Goal: Information Seeking & Learning: Learn about a topic

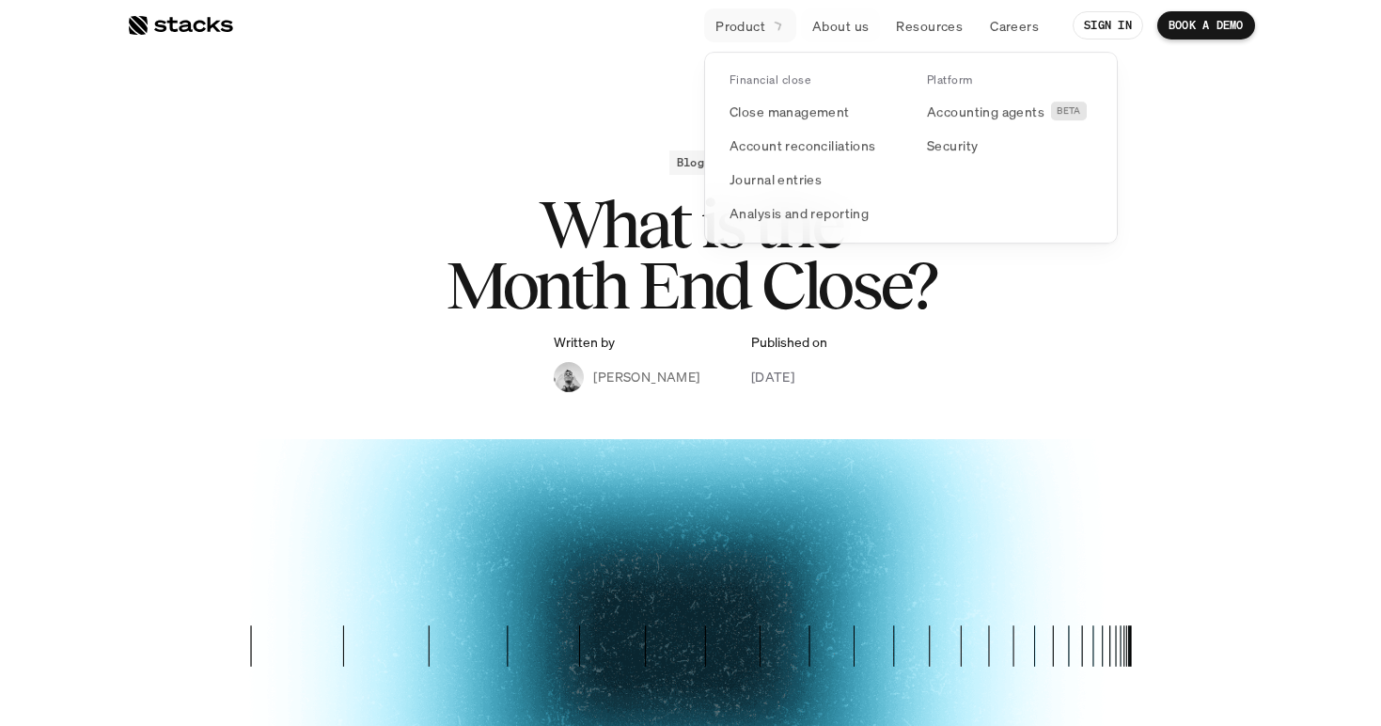
click at [748, 28] on p "Product" at bounding box center [741, 26] width 50 height 20
click at [832, 175] on link "Journal entries" at bounding box center [812, 179] width 188 height 34
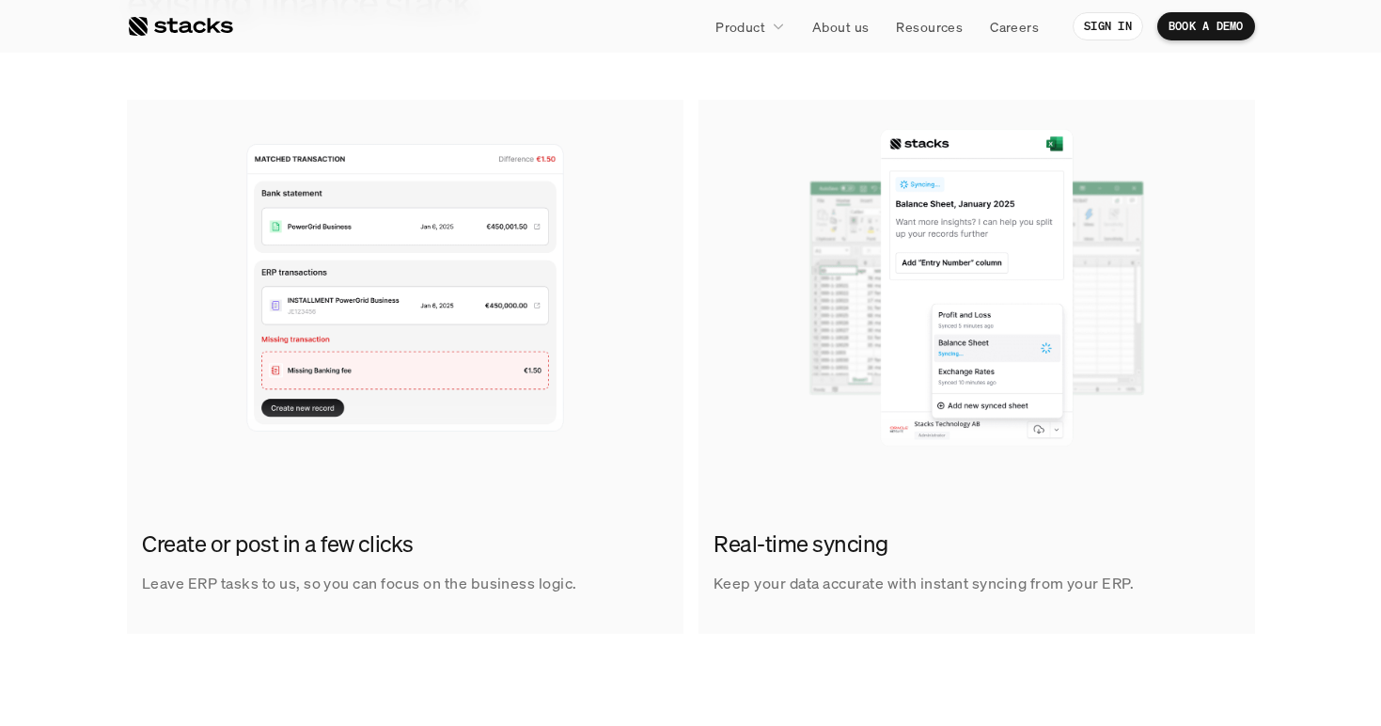
scroll to position [1127, 0]
click at [249, 541] on h2 "Create or post in a few clicks" at bounding box center [400, 543] width 517 height 32
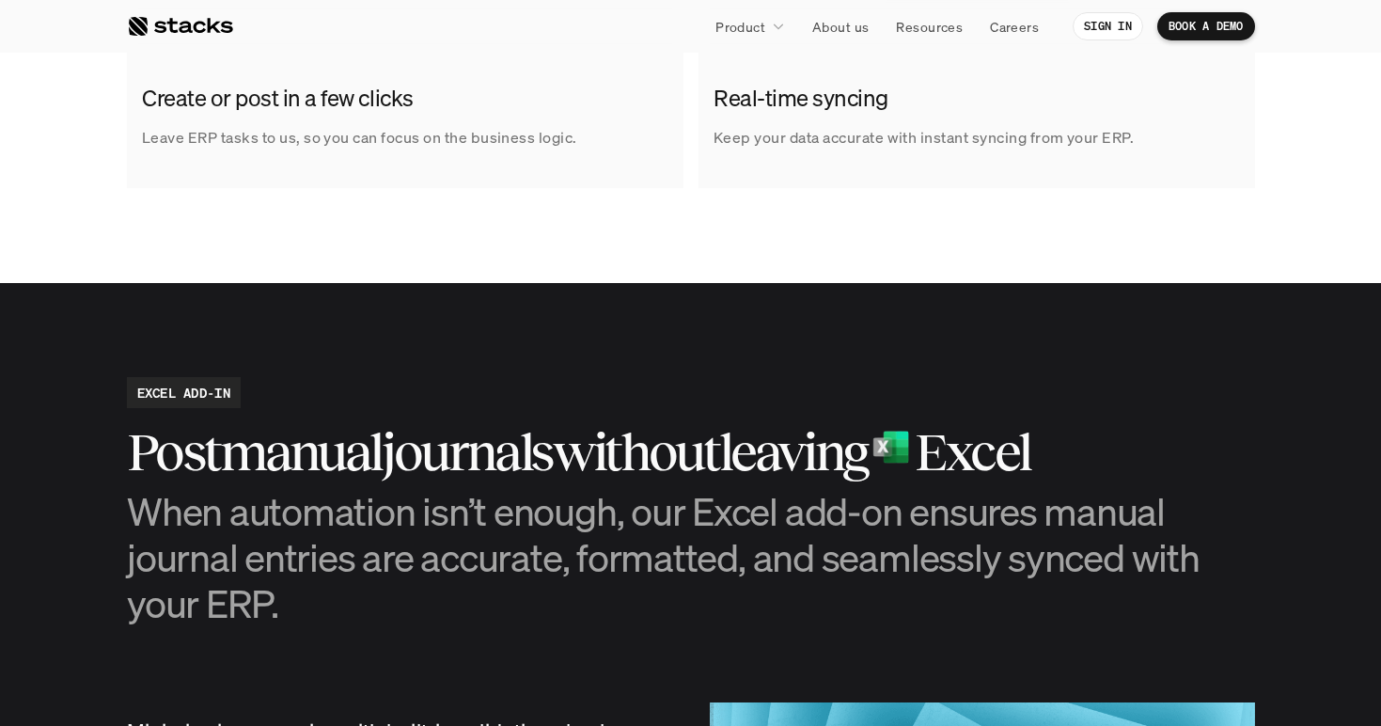
scroll to position [1576, 0]
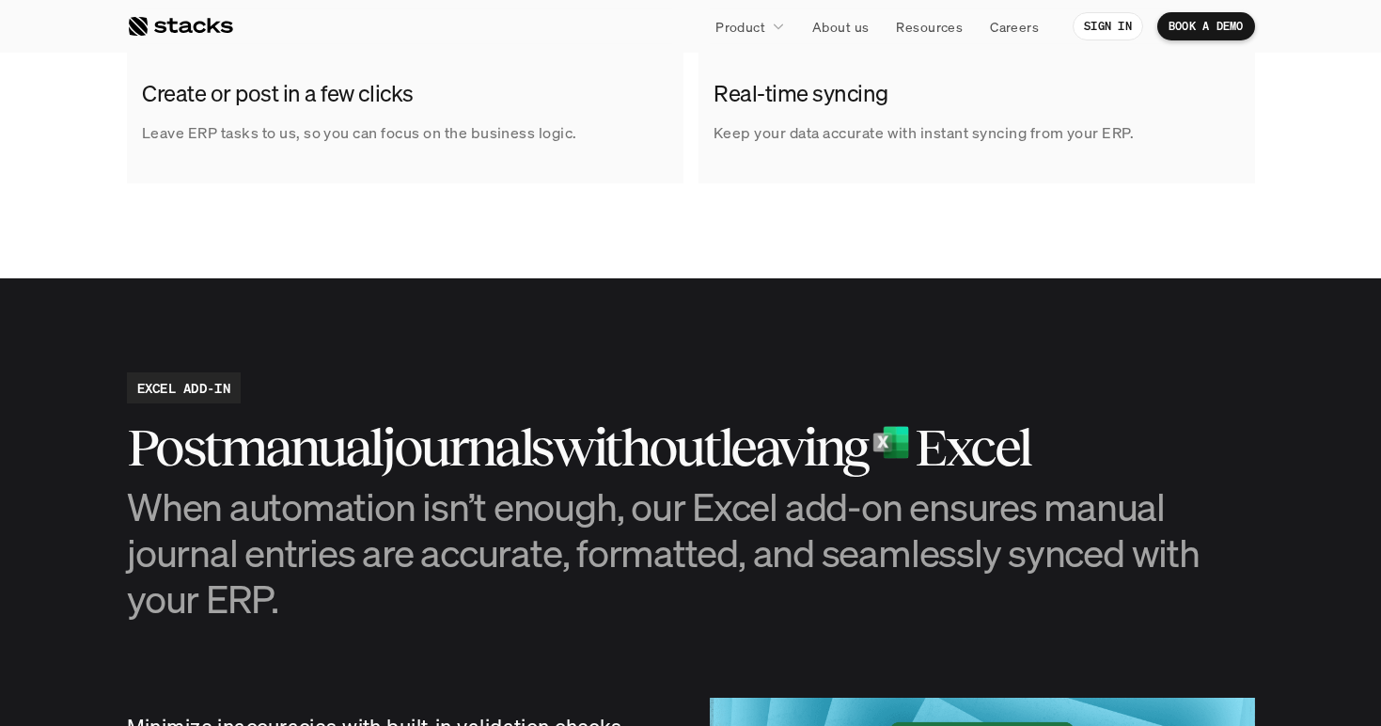
drag, startPoint x: 145, startPoint y: 504, endPoint x: 681, endPoint y: 515, distance: 536.1
click at [681, 515] on h3 "When automation isn’t enough, our Excel add-on ensures manual journal entries a…" at bounding box center [691, 552] width 1128 height 139
click at [743, 507] on h3 "When automation isn’t enough, our Excel add-on ensures manual journal entries a…" at bounding box center [691, 552] width 1128 height 139
drag, startPoint x: 623, startPoint y: 505, endPoint x: 653, endPoint y: 563, distance: 65.2
click at [653, 563] on h3 "When automation isn’t enough, our Excel add-on ensures manual journal entries a…" at bounding box center [691, 552] width 1128 height 139
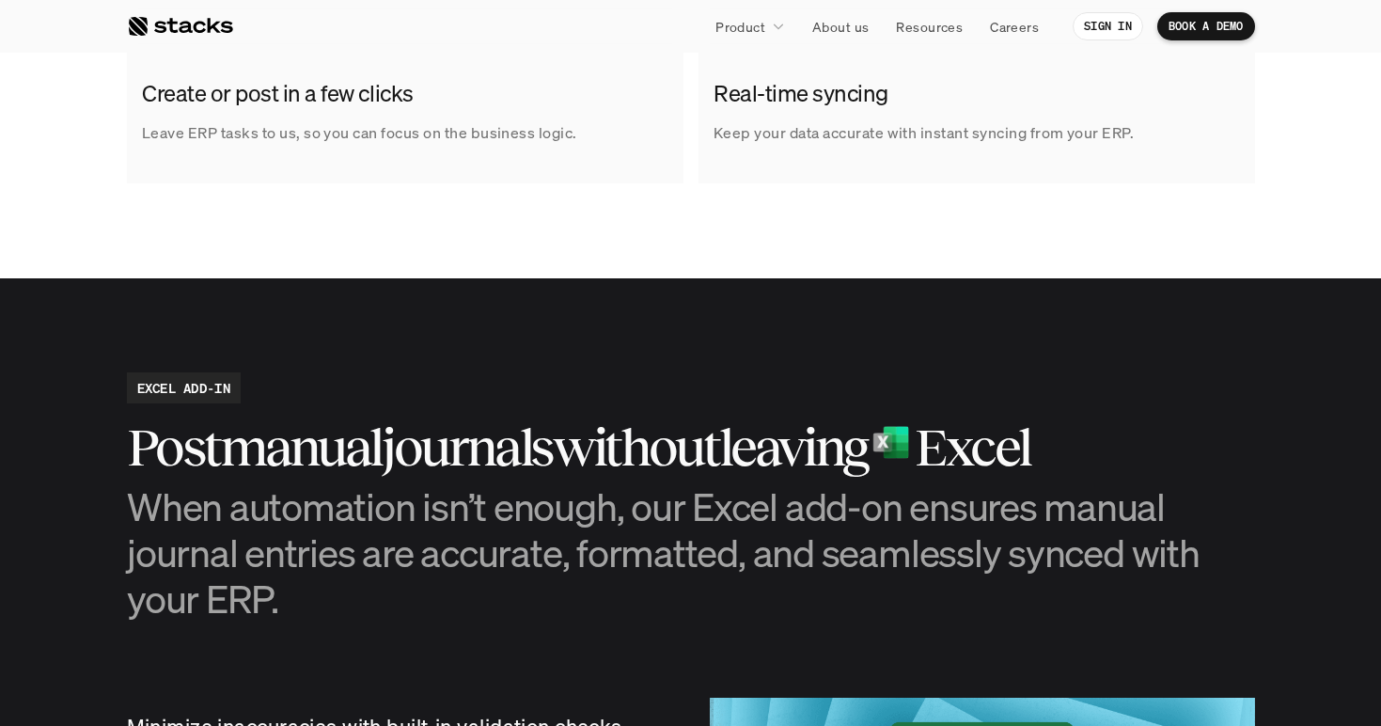
click at [653, 563] on h3 "When automation isn’t enough, our Excel add-on ensures manual journal entries a…" at bounding box center [691, 552] width 1128 height 139
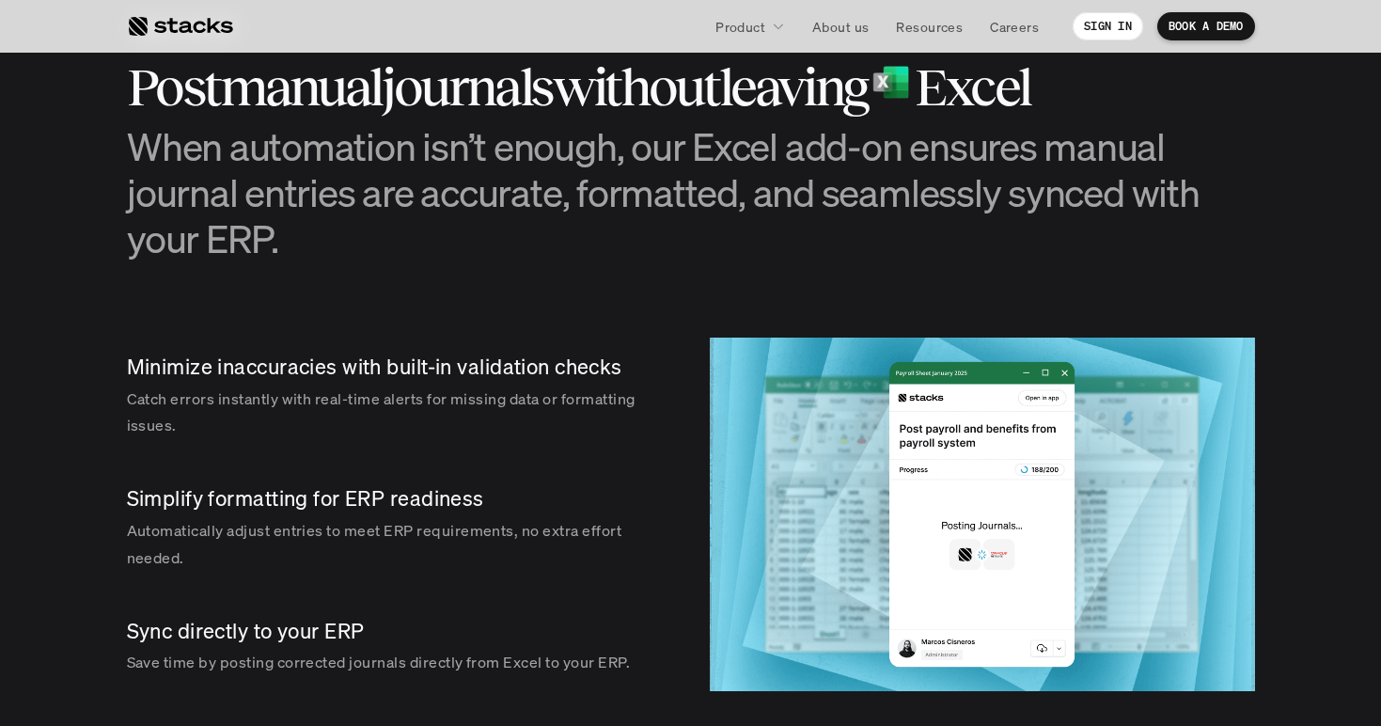
scroll to position [955, 0]
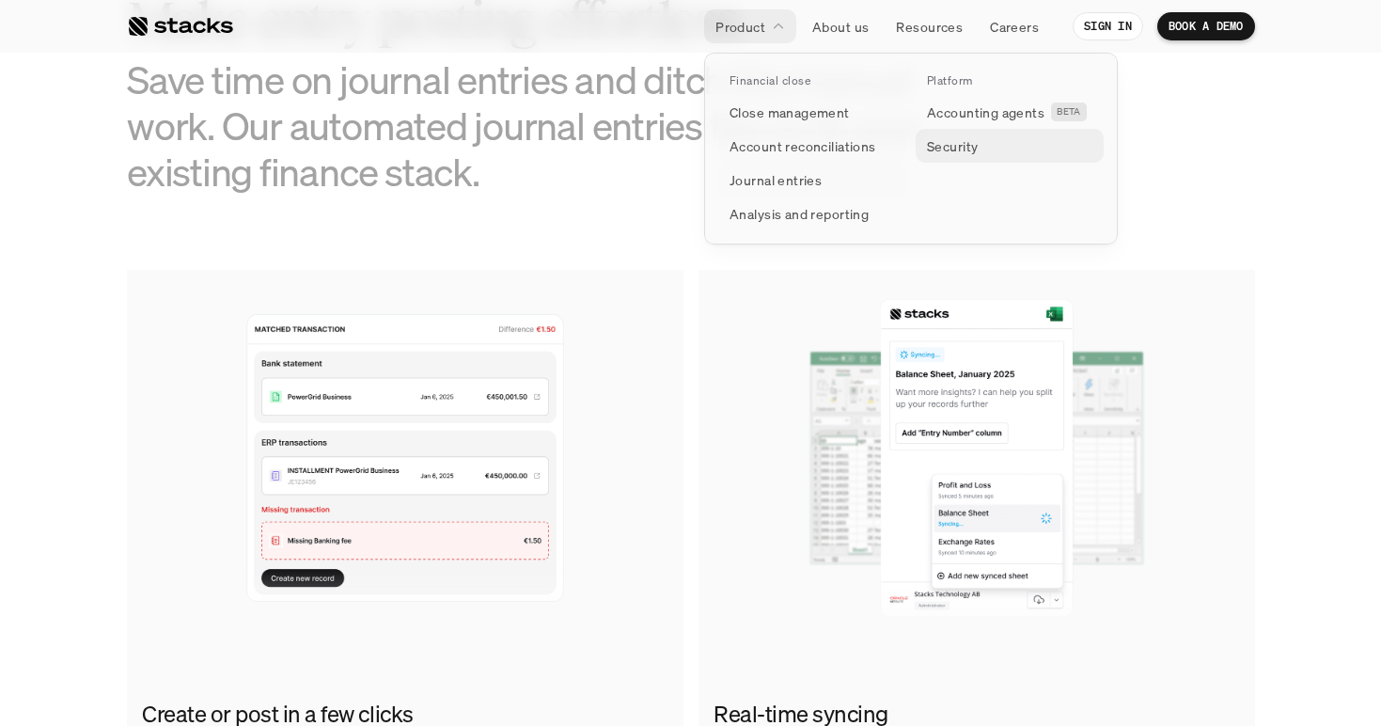
click at [950, 134] on link "Security" at bounding box center [1010, 146] width 188 height 34
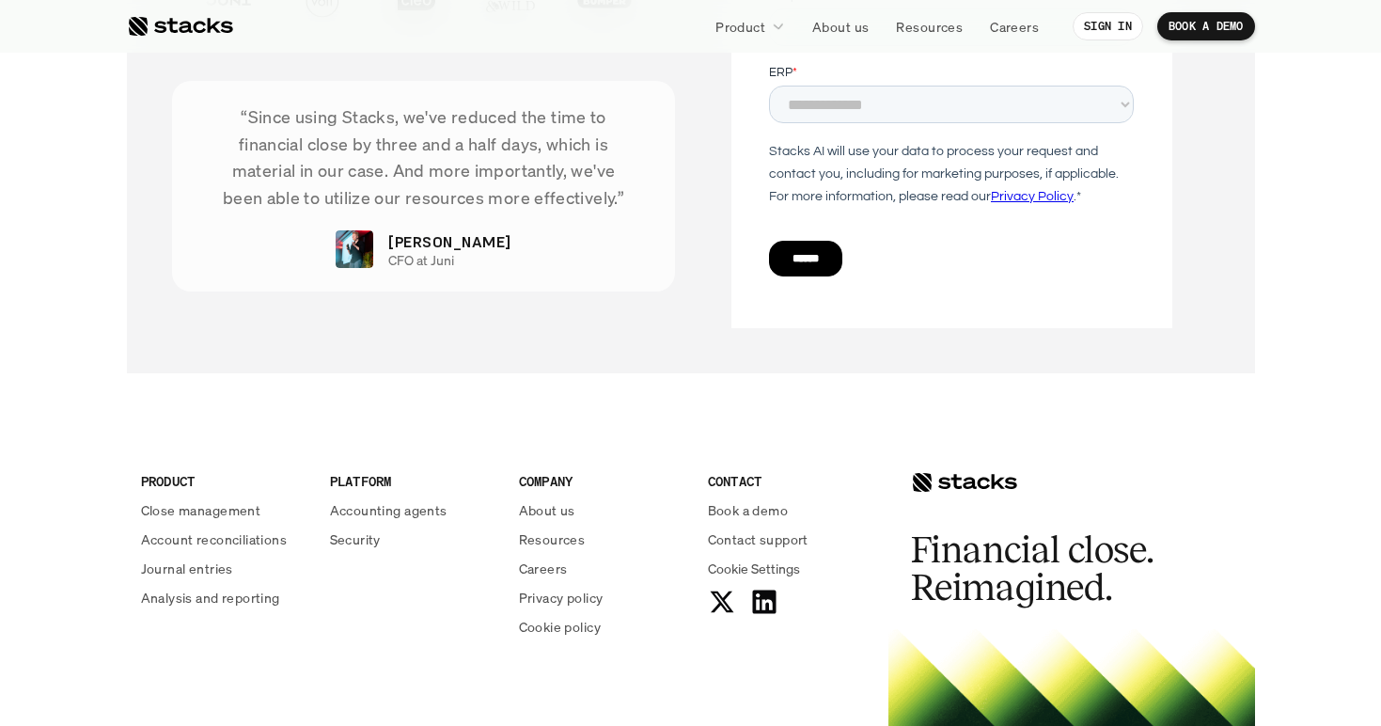
scroll to position [6878, 0]
